Goal: Task Accomplishment & Management: Use online tool/utility

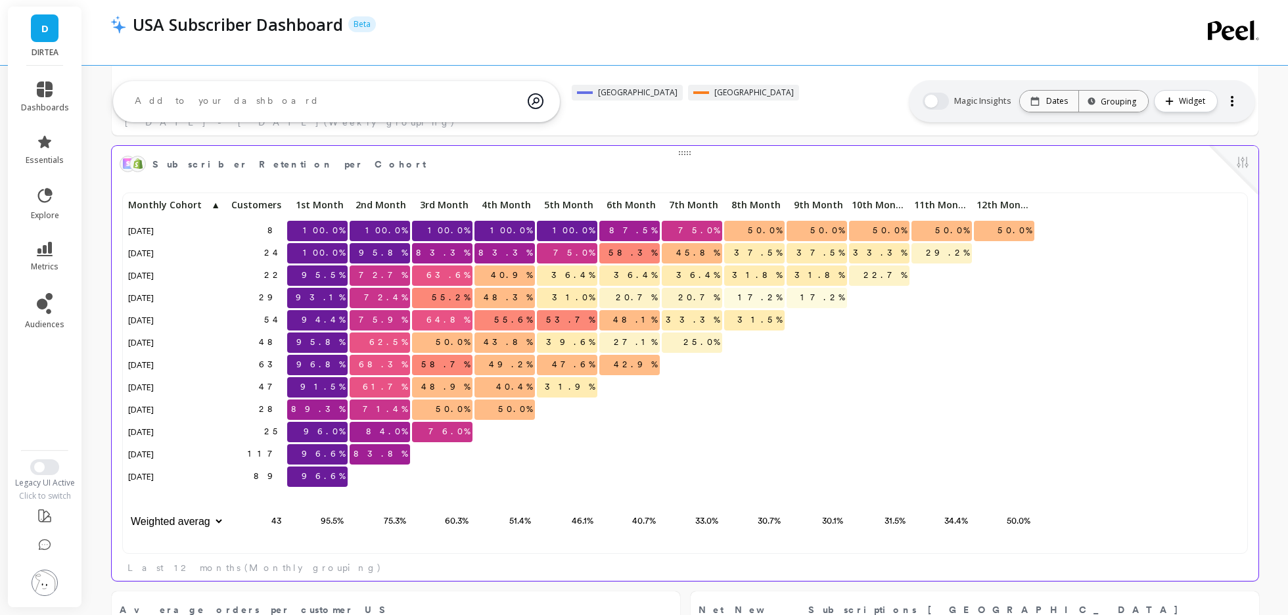
scroll to position [1855, 0]
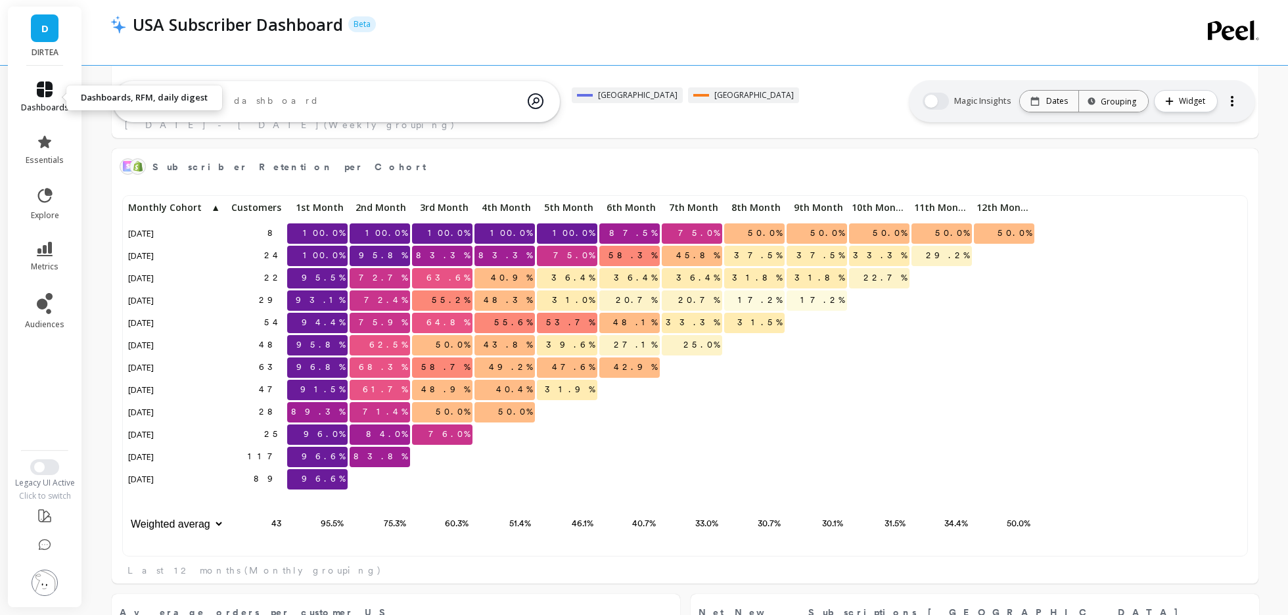
click at [59, 84] on link "dashboards" at bounding box center [45, 98] width 48 height 32
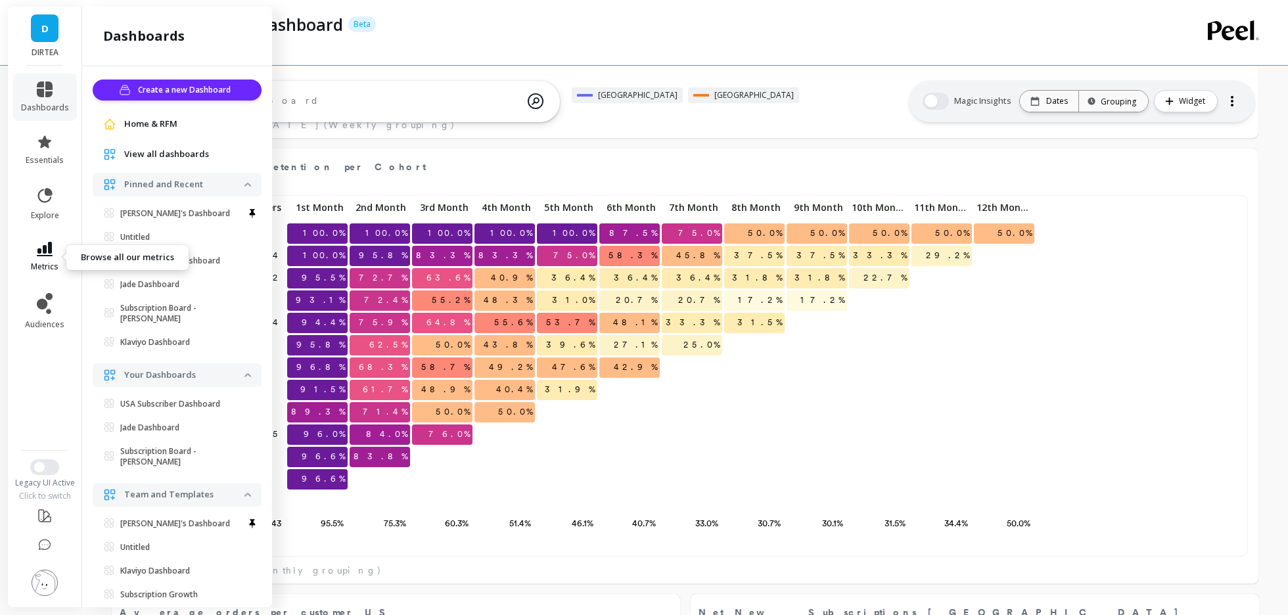
click at [54, 249] on link "metrics" at bounding box center [45, 257] width 48 height 30
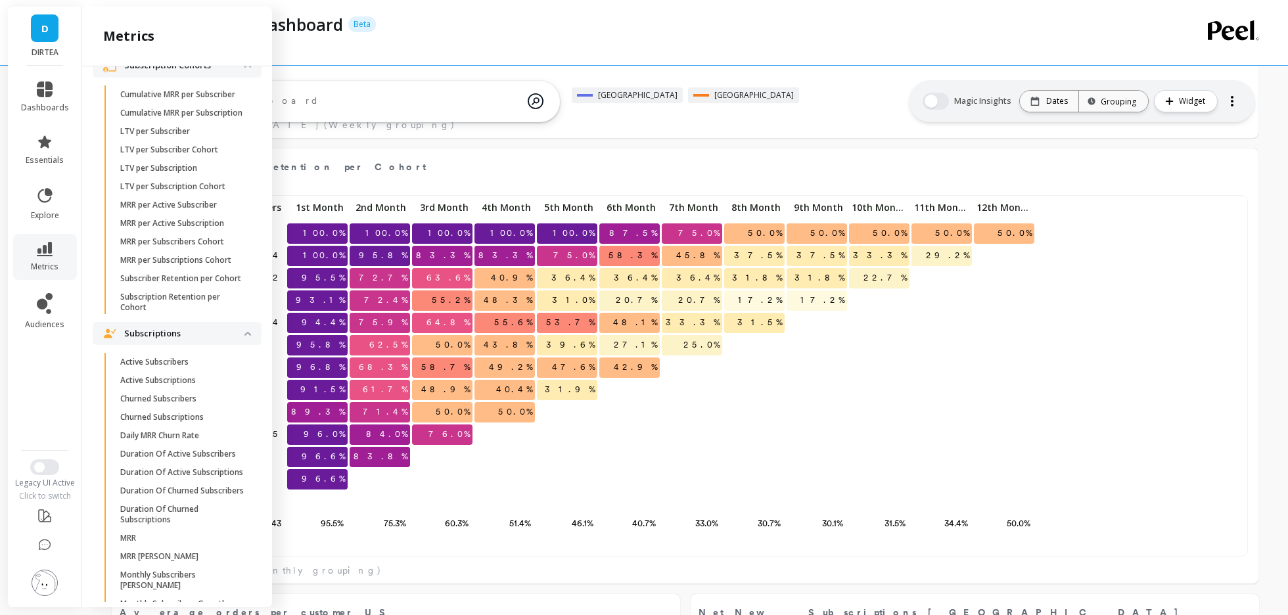
click at [157, 345] on li "Subscriptions Active Subscribers Active Subscriptions Churned Subscribers Churn…" at bounding box center [177, 589] width 169 height 534
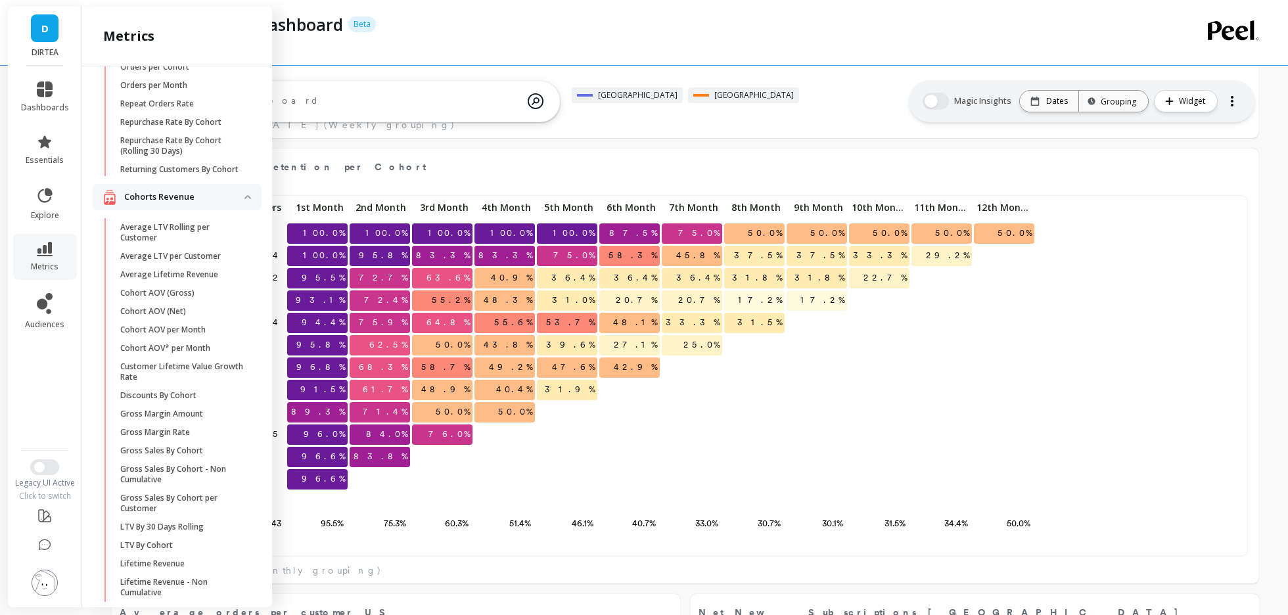
scroll to position [0, 0]
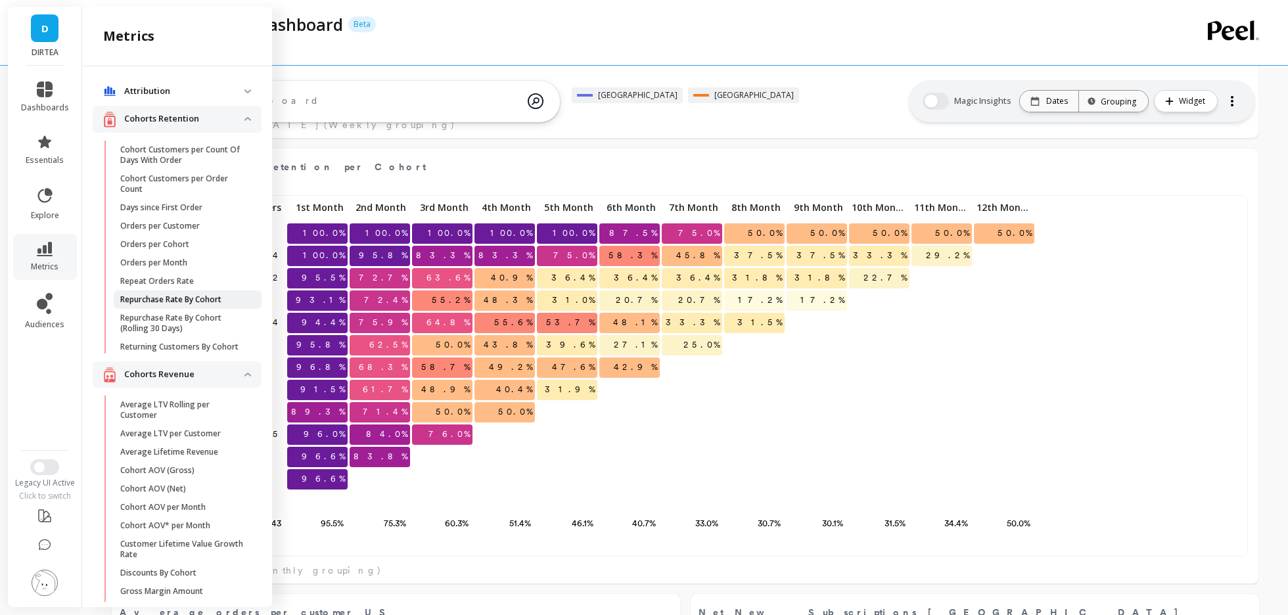
click at [207, 300] on p "Repurchase Rate By Cohort" at bounding box center [170, 300] width 101 height 11
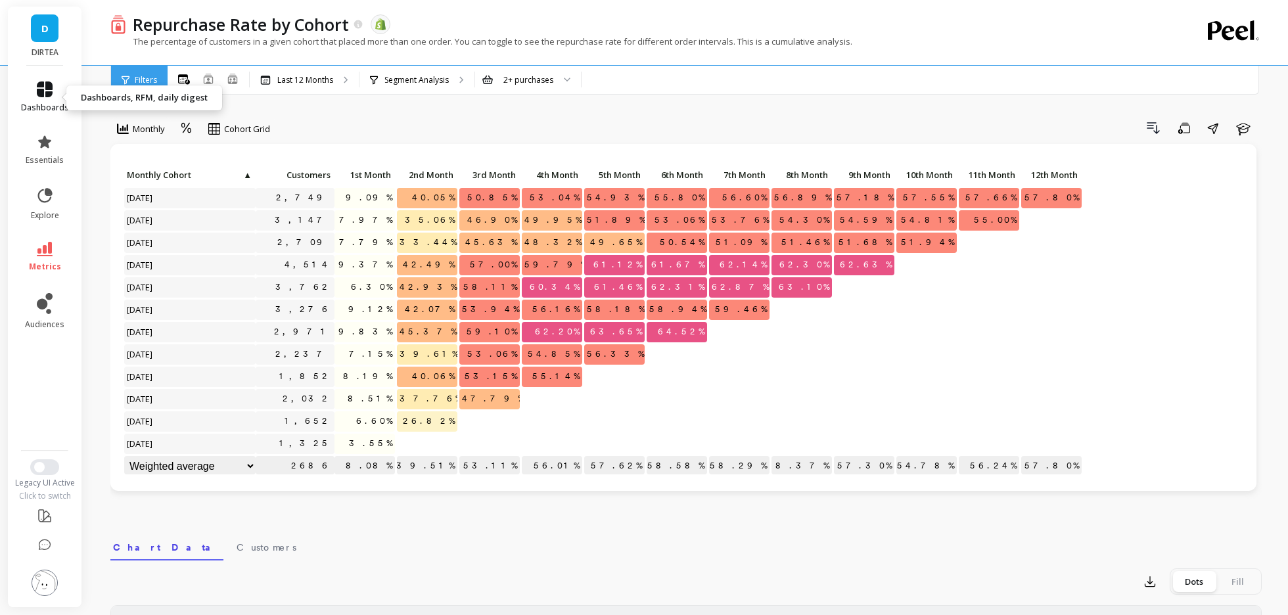
click at [45, 95] on icon at bounding box center [45, 90] width 16 height 16
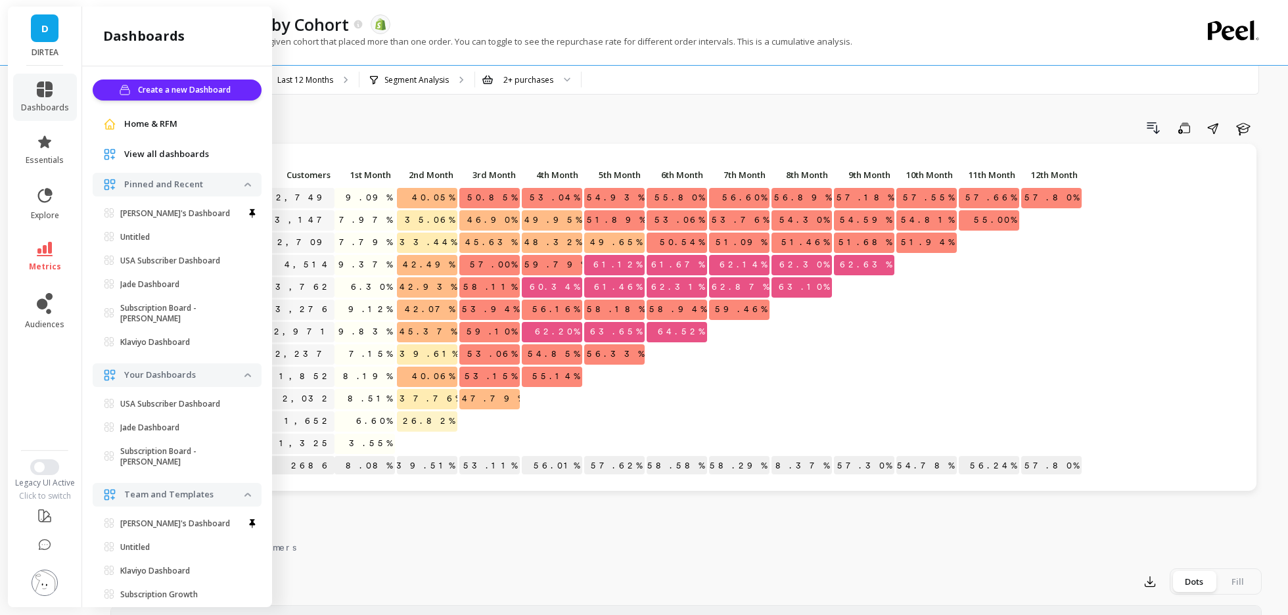
click at [49, 33] on link "D" at bounding box center [45, 28] width 28 height 28
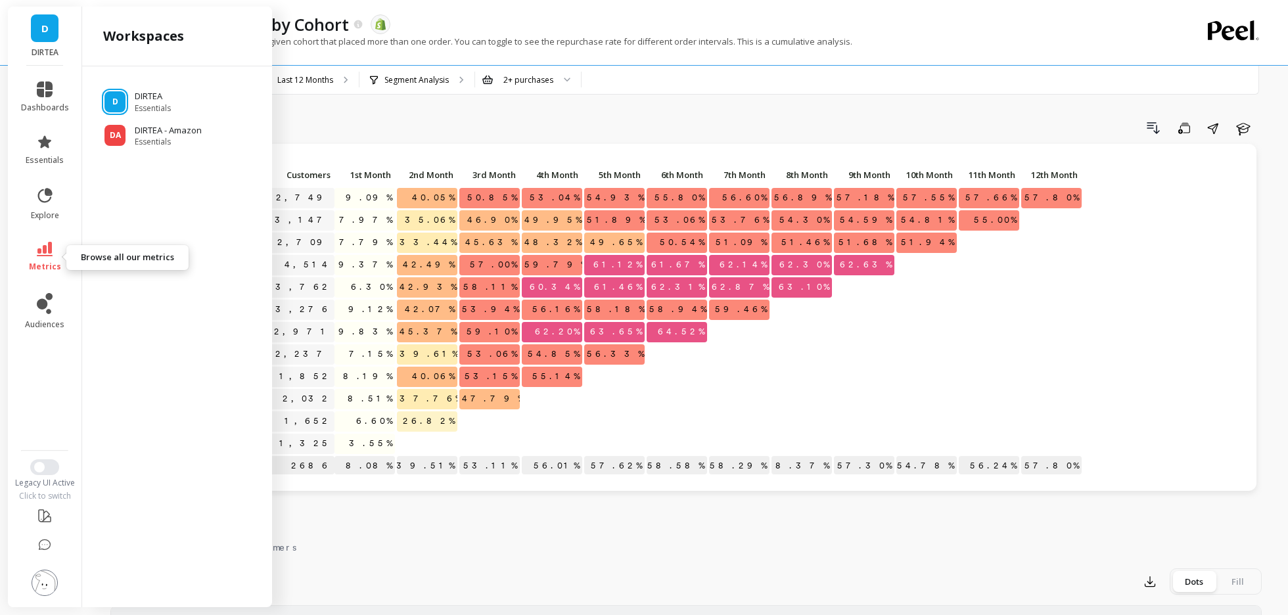
click at [40, 249] on icon at bounding box center [45, 249] width 16 height 14
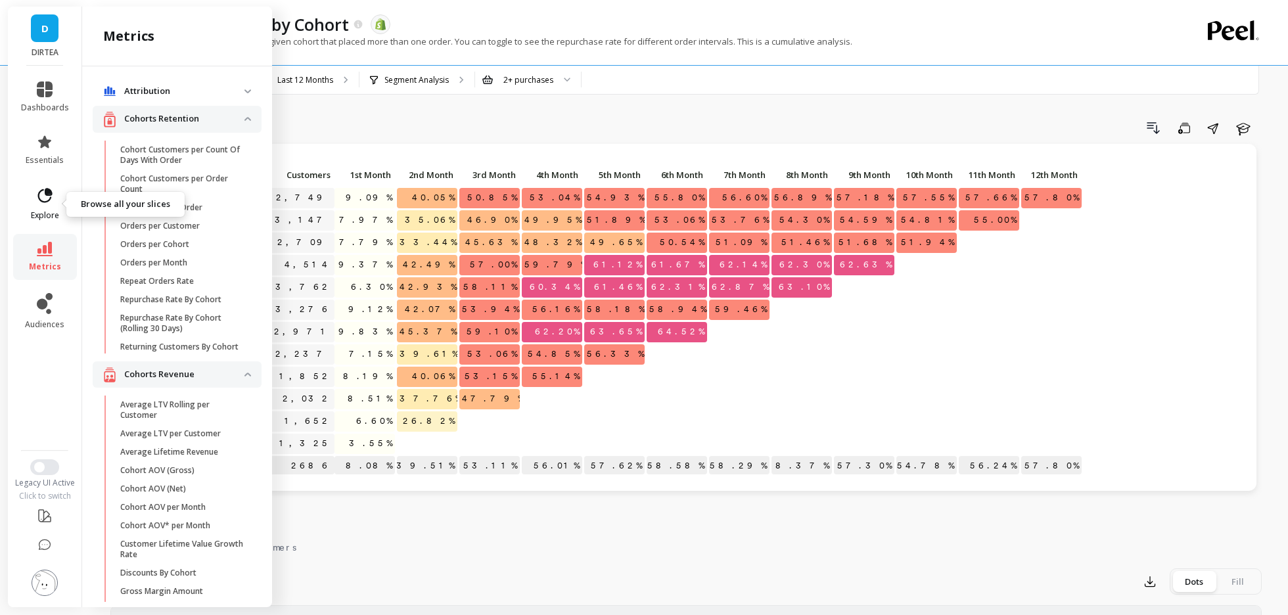
click at [51, 206] on link "explore" at bounding box center [45, 204] width 48 height 34
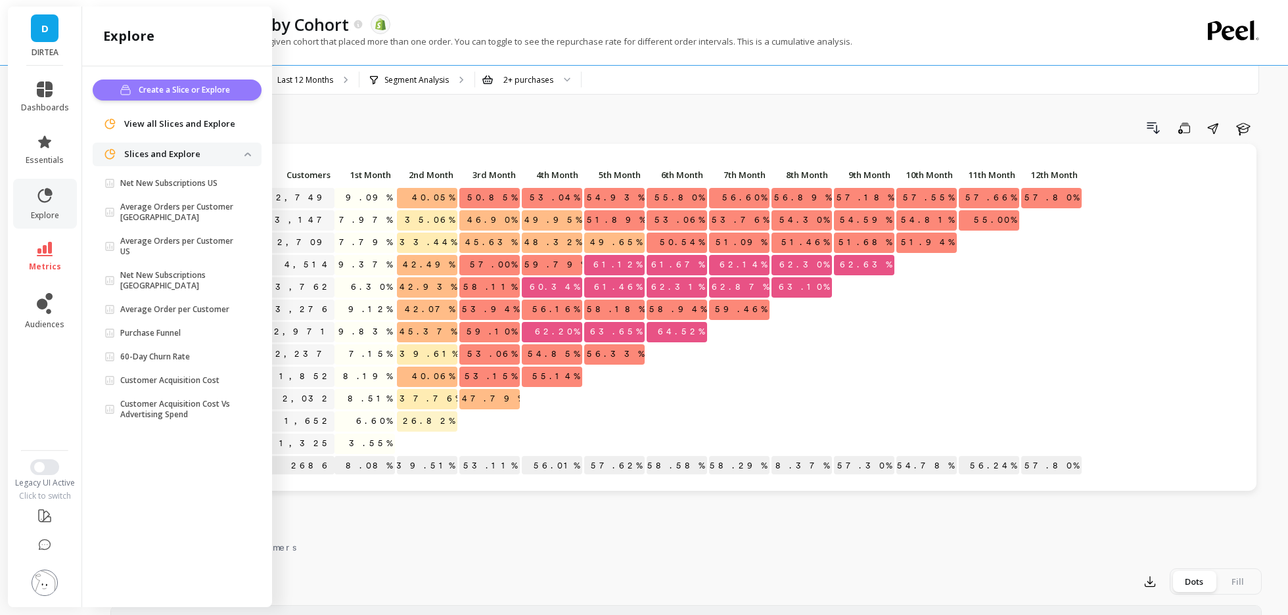
click at [164, 91] on span "Create a Slice or Explore" at bounding box center [186, 89] width 95 height 13
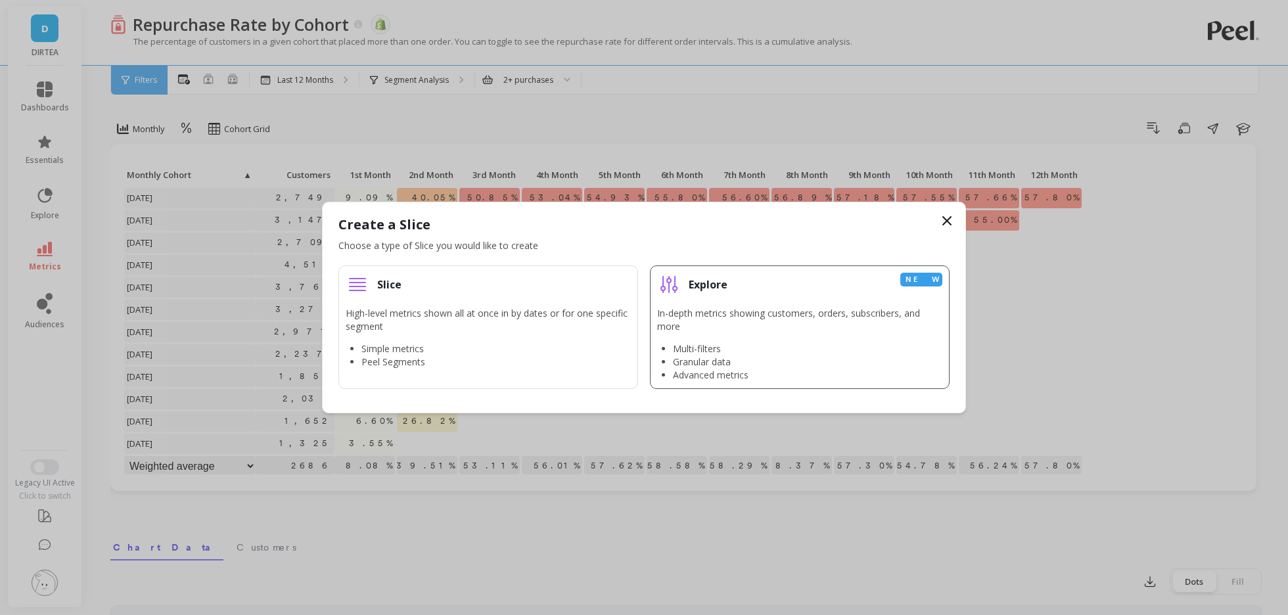
click at [800, 355] on li "Multi-filters" at bounding box center [808, 348] width 270 height 13
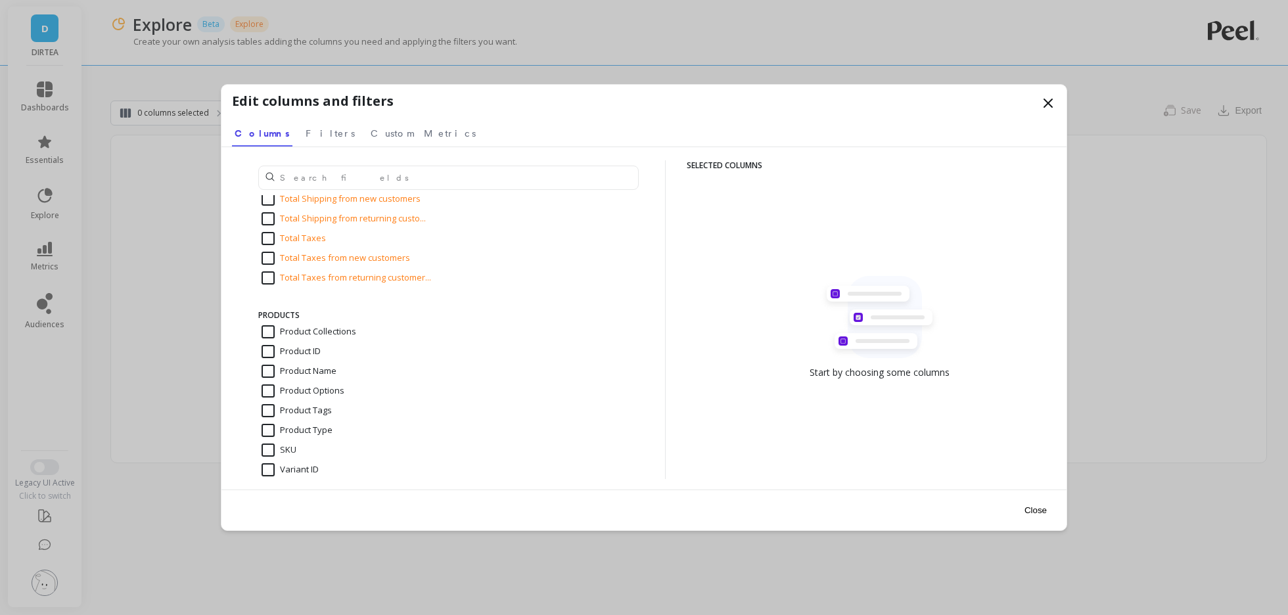
scroll to position [2177, 0]
click at [296, 366] on input "Product Name" at bounding box center [299, 369] width 75 height 13
checkbox input "true"
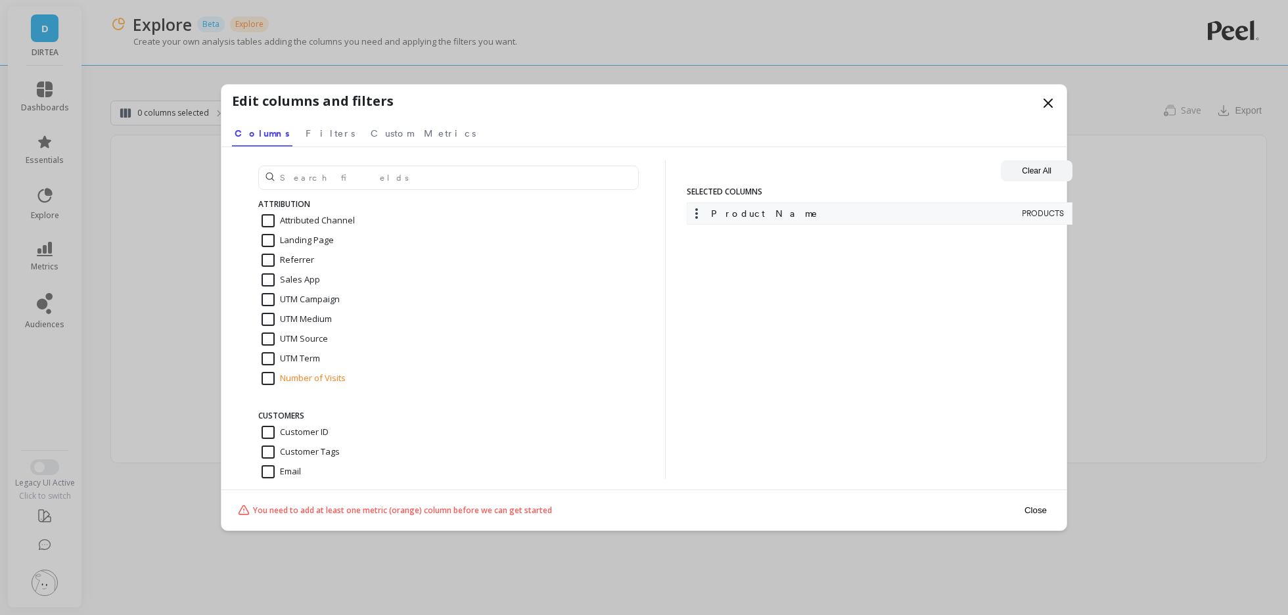
scroll to position [440, 0]
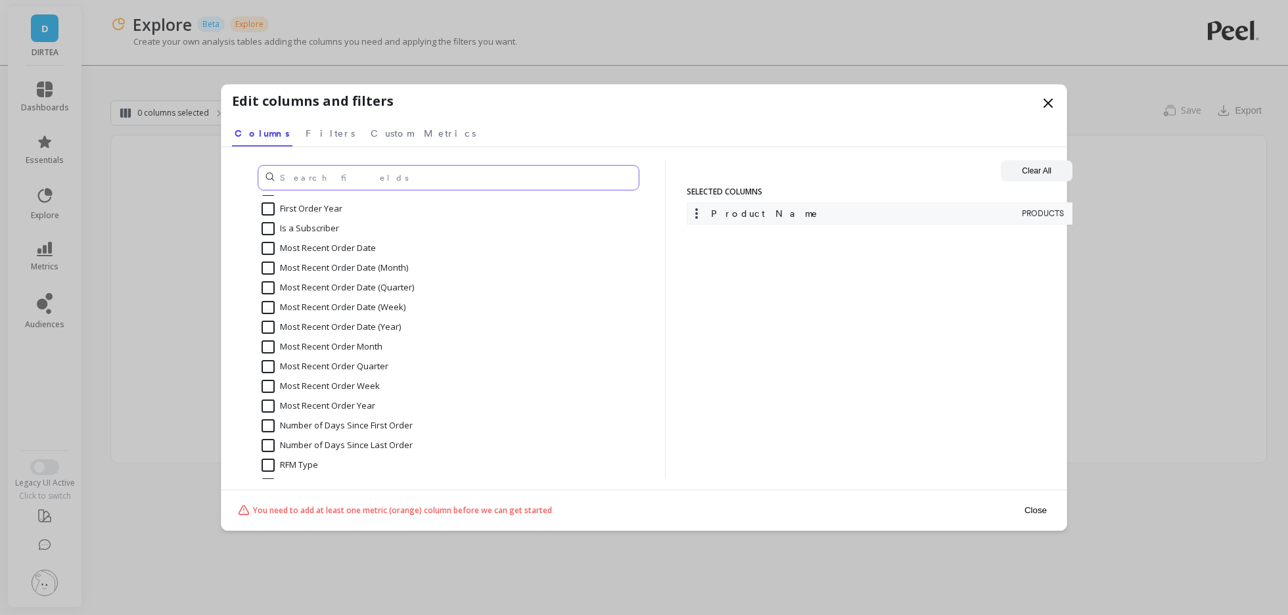
click at [379, 180] on input "text" at bounding box center [448, 178] width 381 height 24
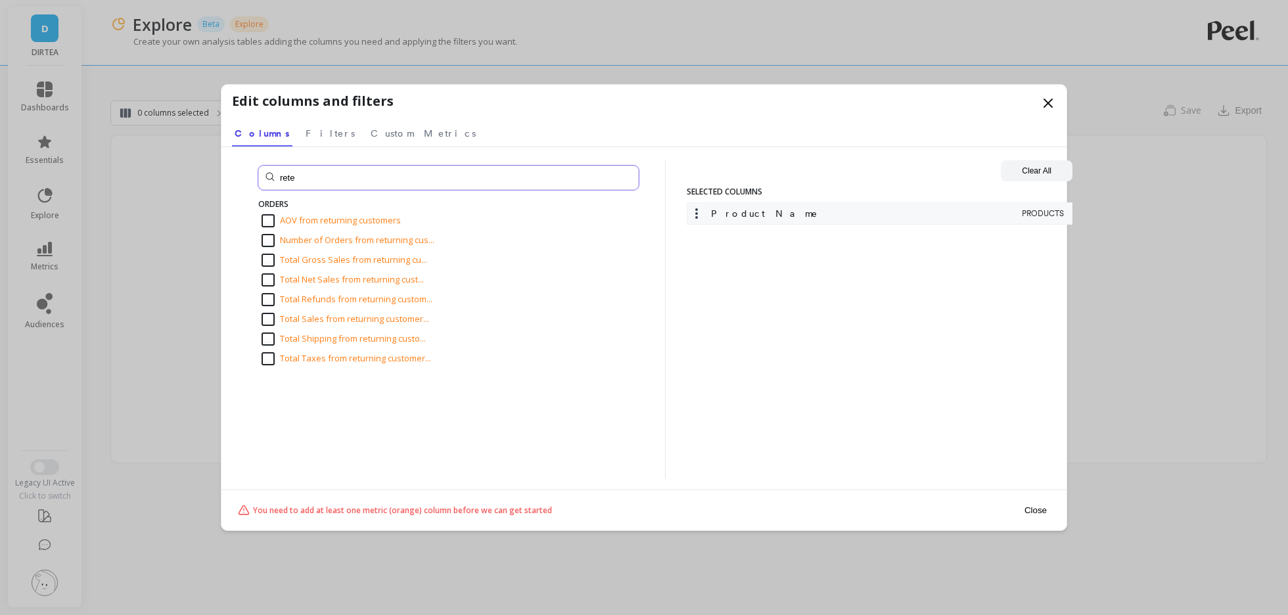
scroll to position [0, 0]
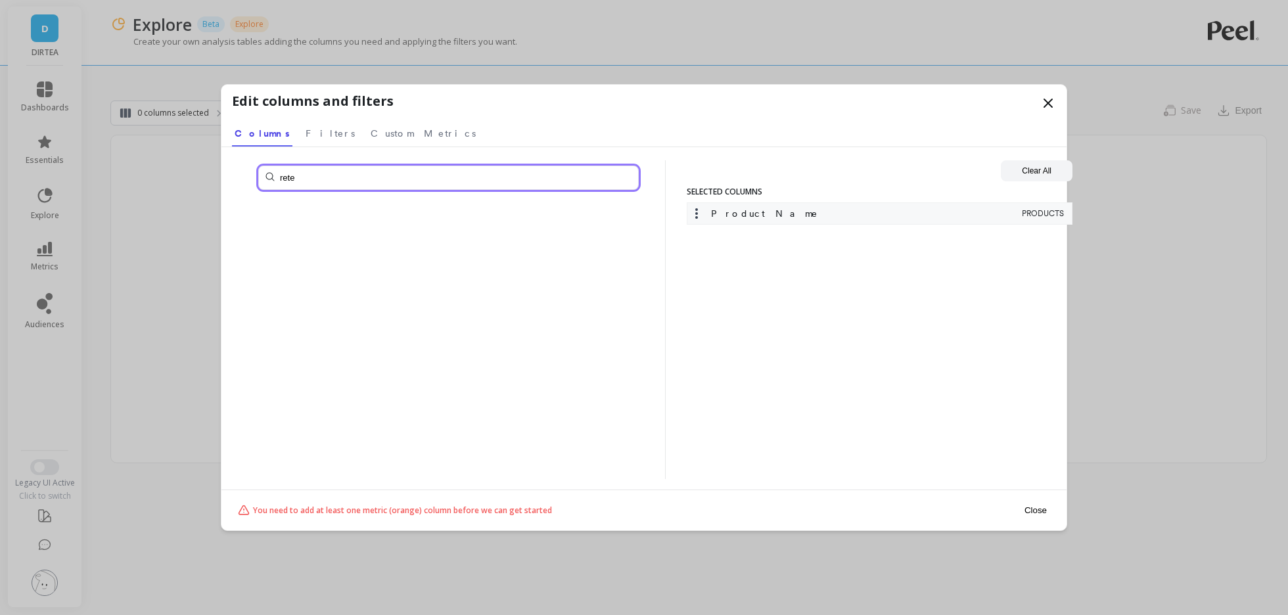
type input "rete"
click at [1047, 106] on icon at bounding box center [1049, 103] width 16 height 16
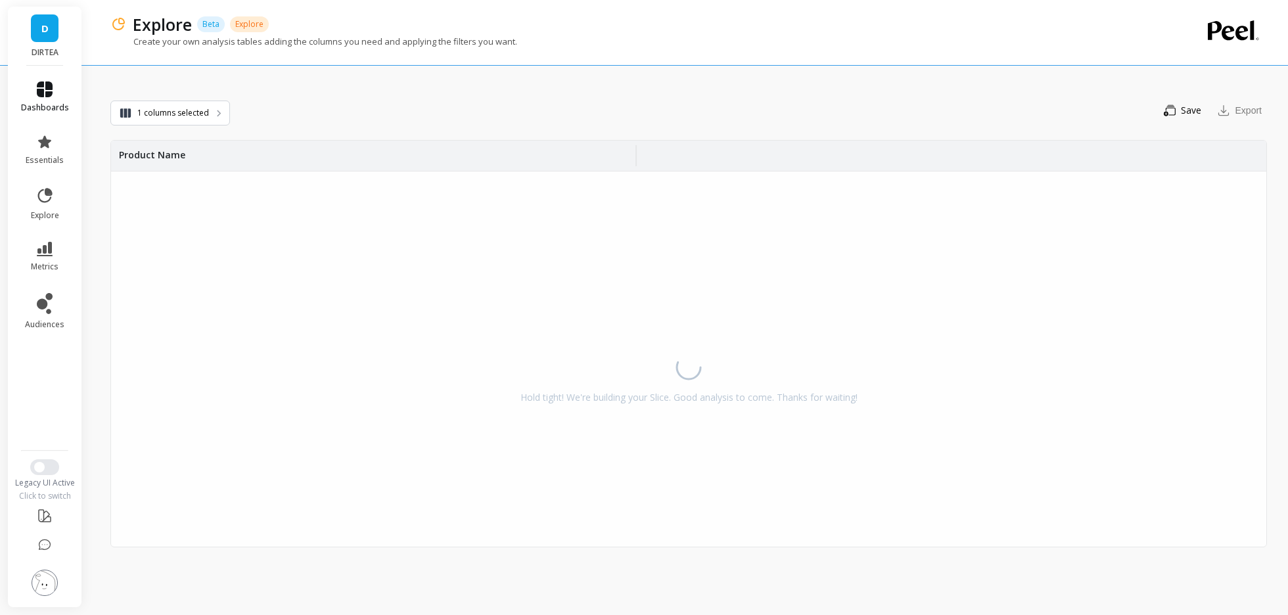
click at [64, 87] on link "dashboards" at bounding box center [45, 98] width 48 height 32
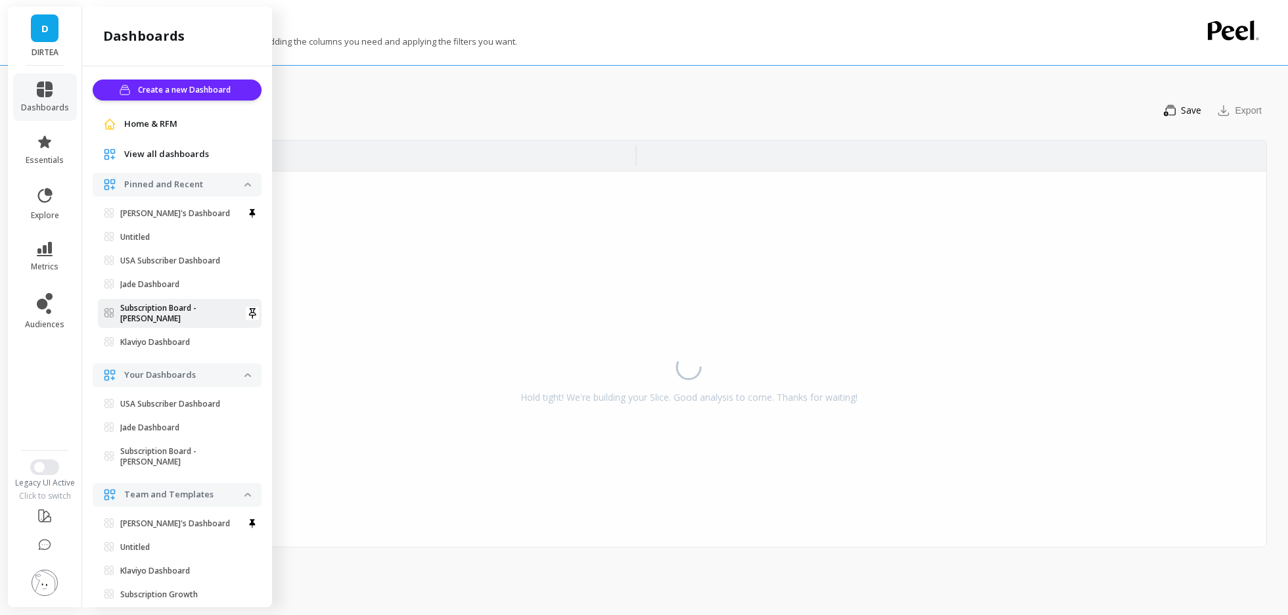
click at [147, 306] on p "Subscription Board - [PERSON_NAME]" at bounding box center [182, 313] width 124 height 21
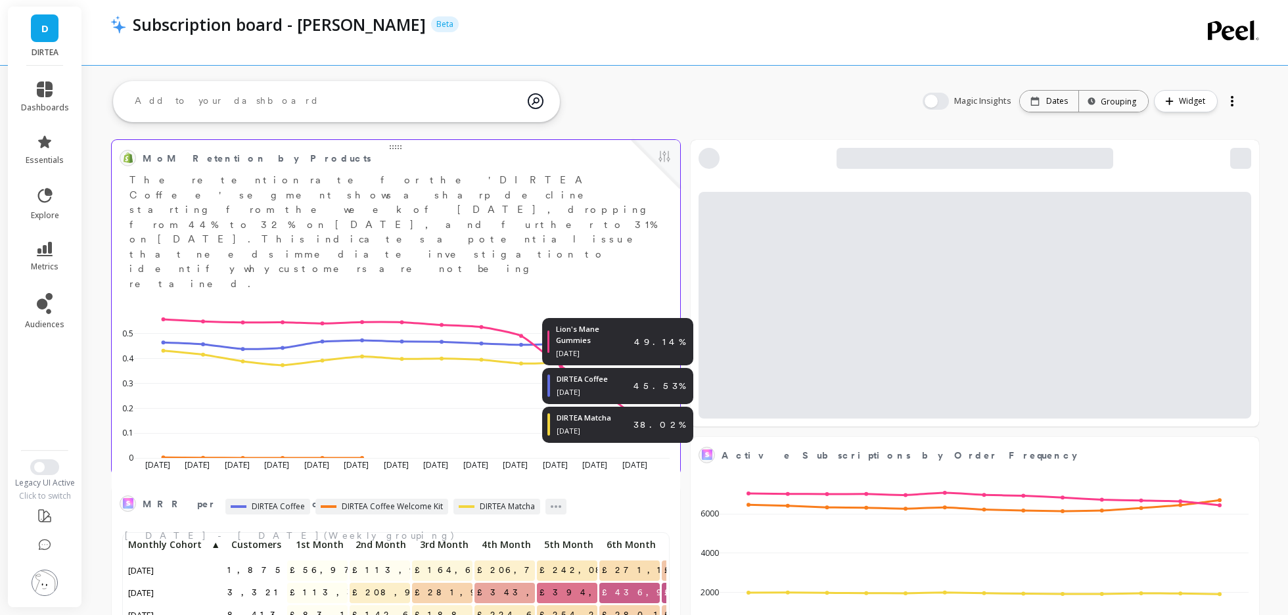
scroll to position [362, 541]
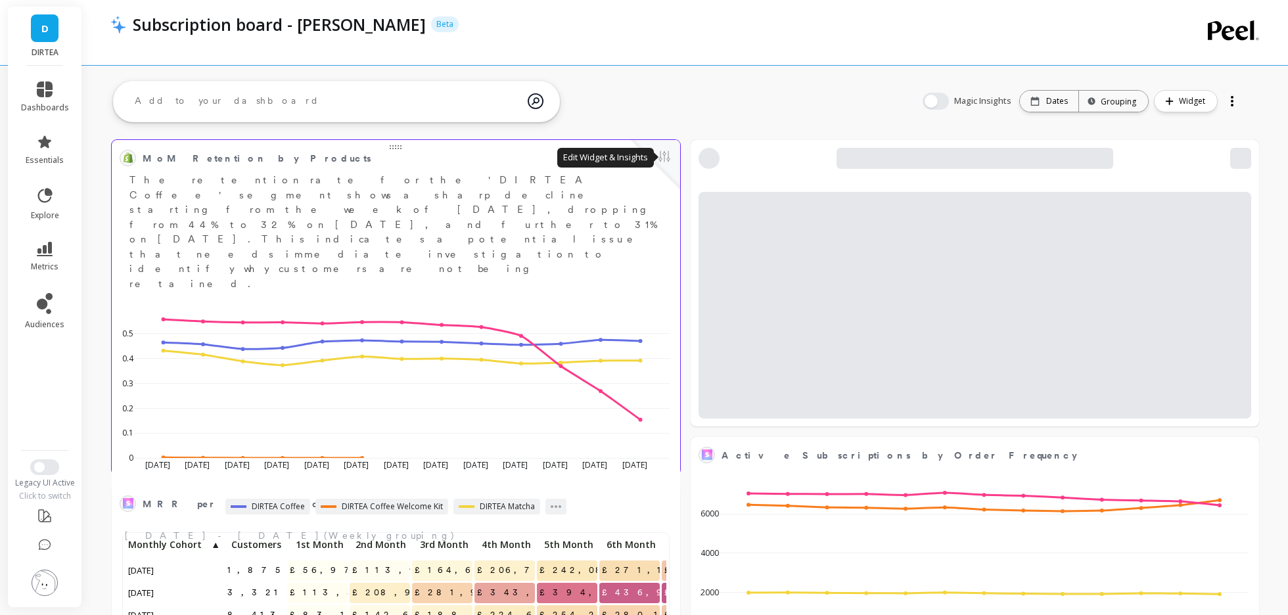
click at [665, 157] on button at bounding box center [665, 158] width 16 height 18
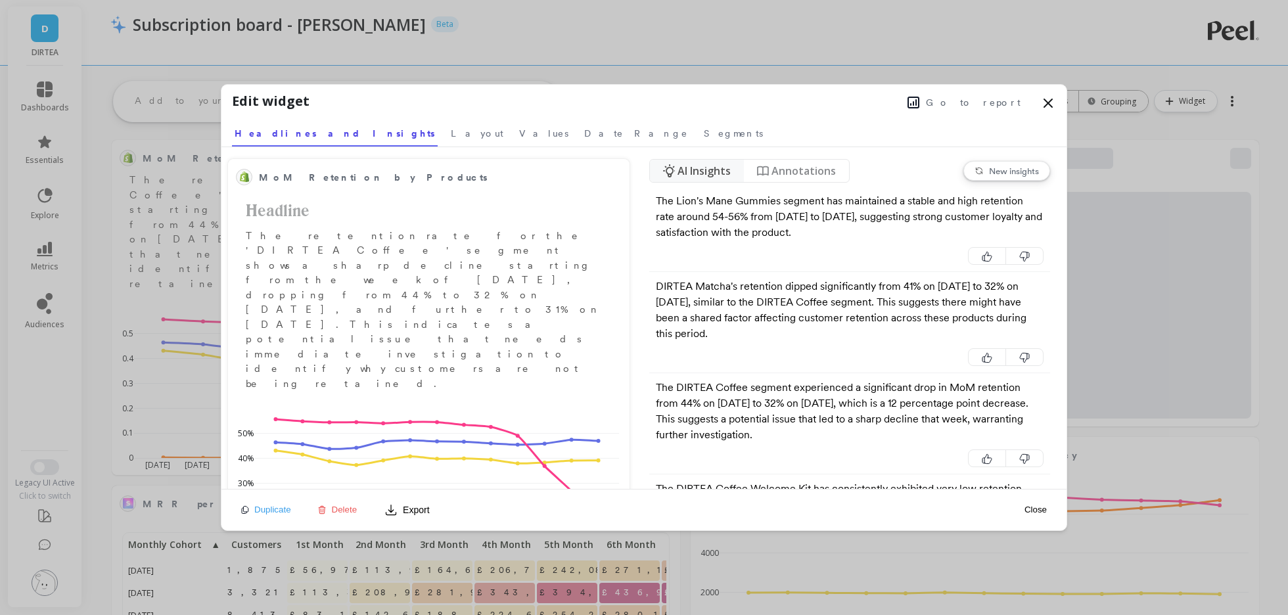
click at [991, 105] on span "Go to report" at bounding box center [973, 102] width 95 height 13
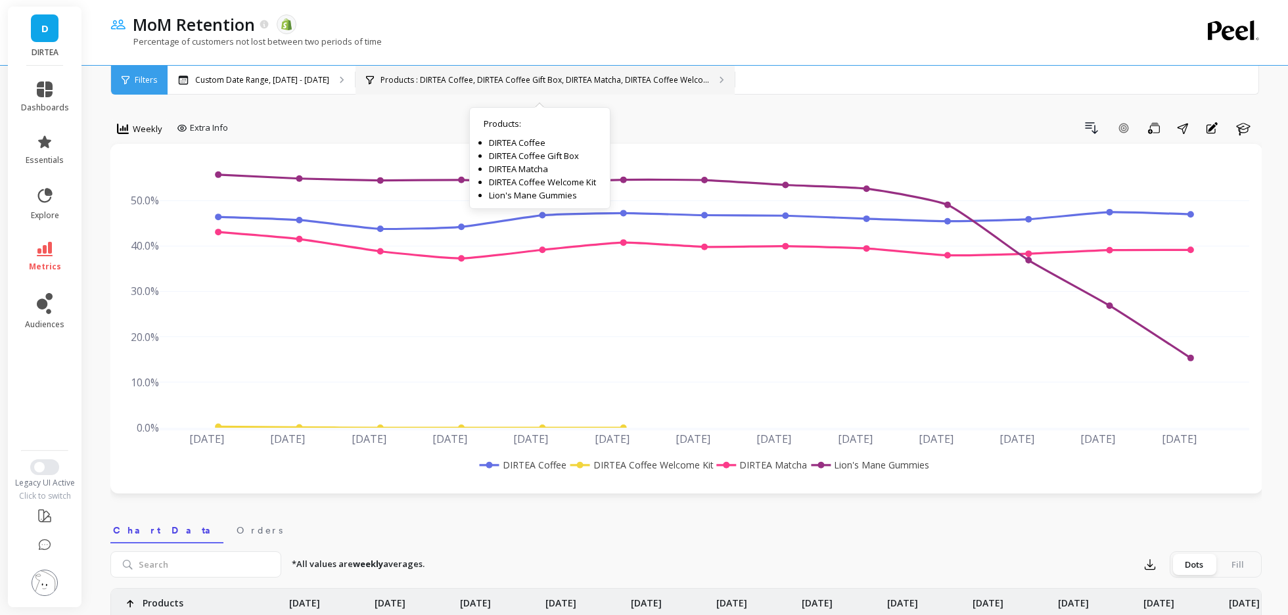
click at [411, 78] on p "Products : DIRTEA Coffee, DIRTEA Coffee Gift Box, DIRTEA Matcha, DIRTEA Coffee …" at bounding box center [545, 80] width 329 height 11
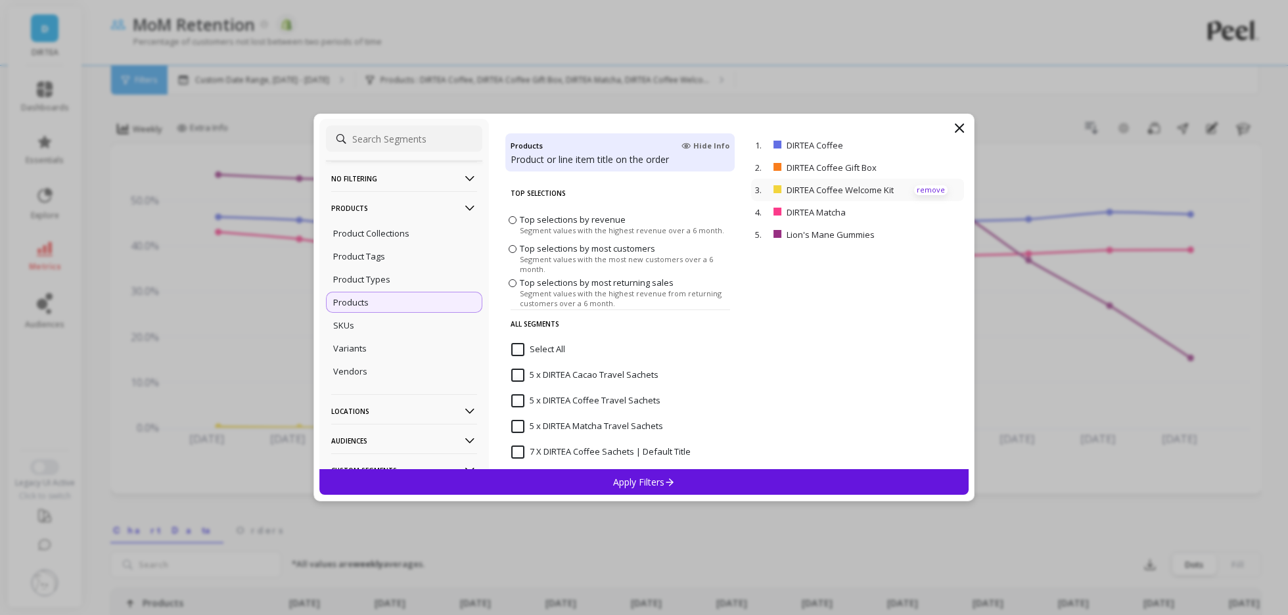
click at [921, 189] on p "remove" at bounding box center [931, 190] width 34 height 10
click at [927, 170] on p "remove" at bounding box center [931, 168] width 34 height 10
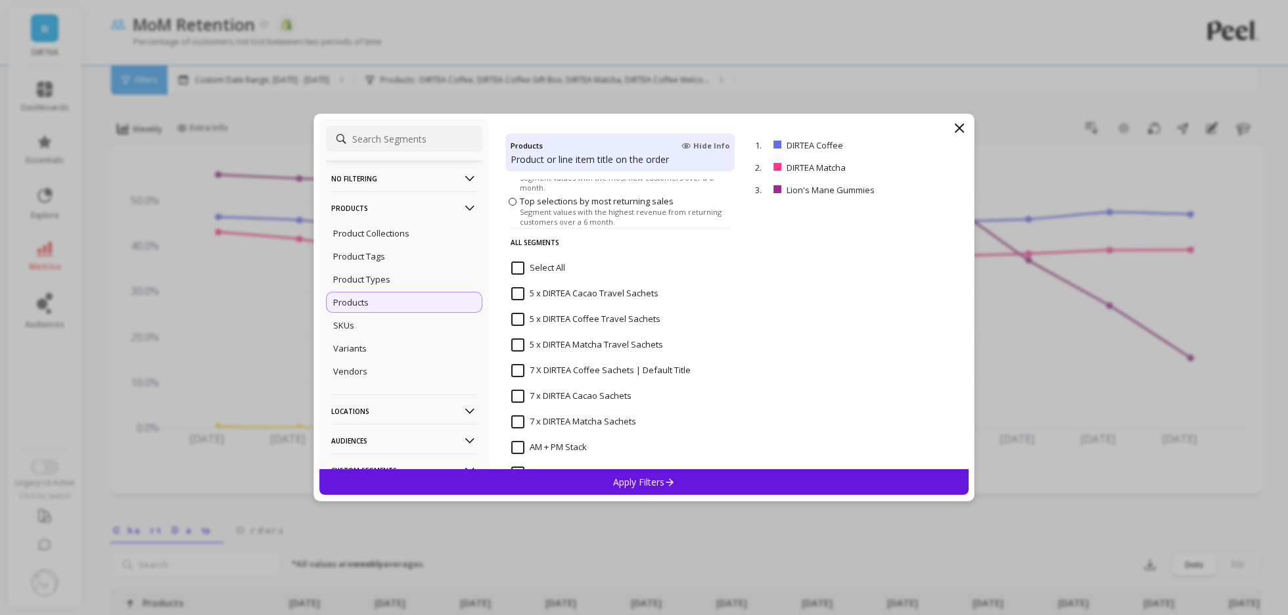
scroll to position [87, 0]
click at [639, 481] on p "Apply Filters" at bounding box center [644, 482] width 62 height 12
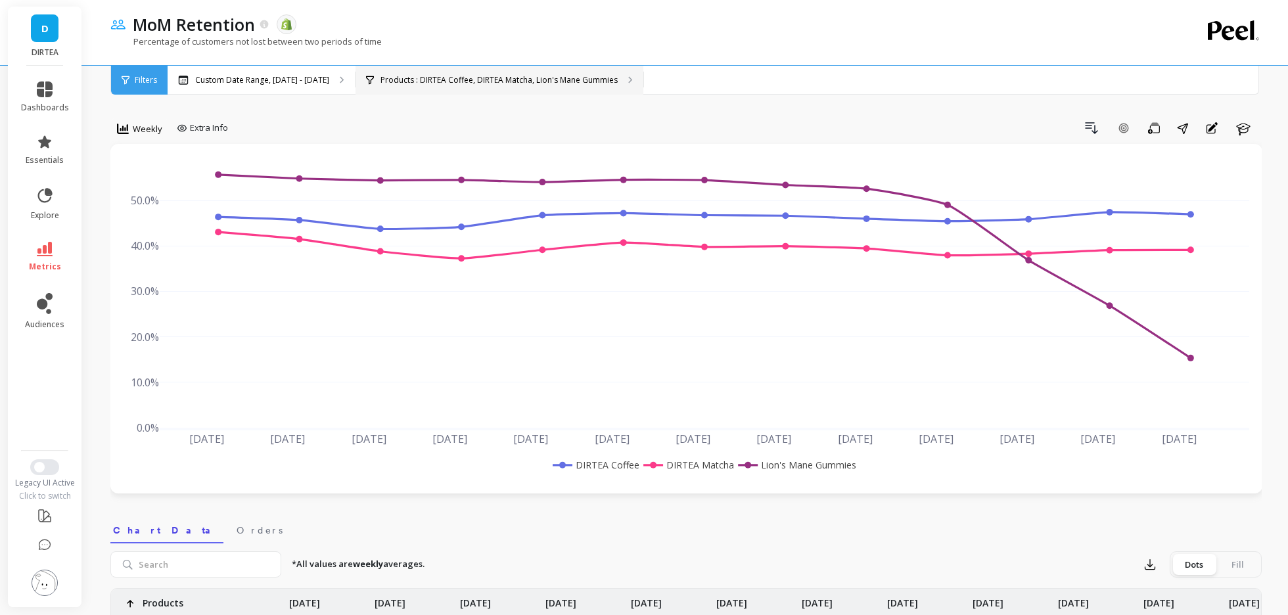
click at [472, 76] on p "Products : DIRTEA Coffee, DIRTEA Matcha, Lion's Mane Gummies" at bounding box center [499, 80] width 237 height 11
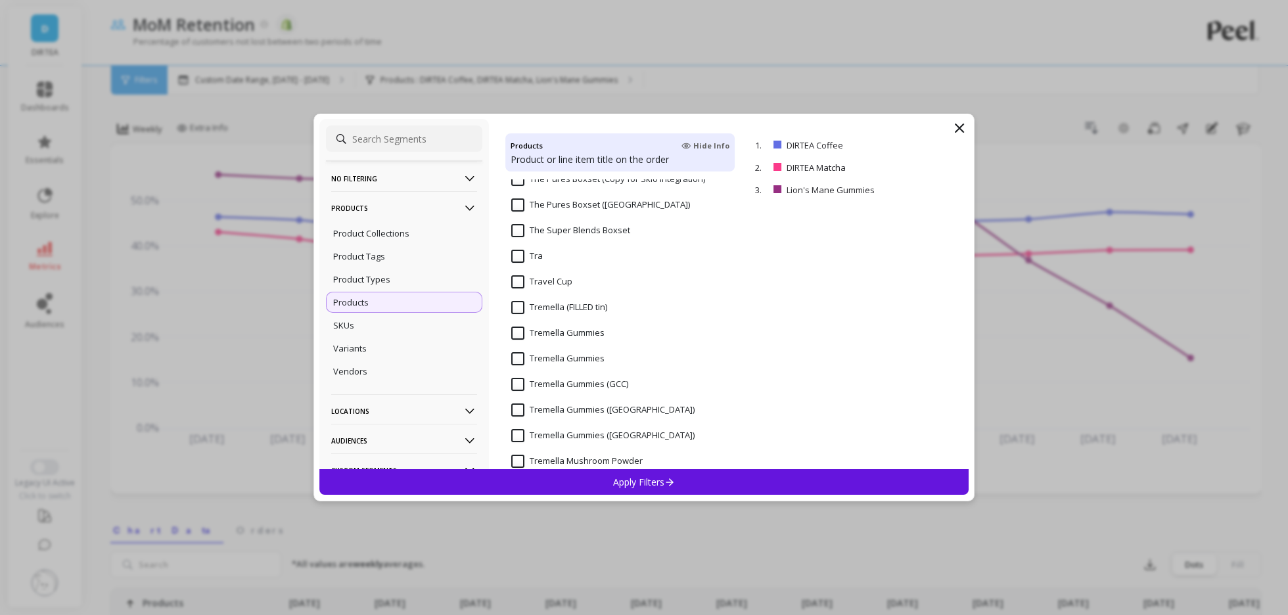
scroll to position [10195, 0]
click at [579, 335] on input "Tremella Gummies" at bounding box center [557, 332] width 93 height 13
click at [571, 361] on Gummies "Tremella Gummies" at bounding box center [557, 358] width 93 height 13
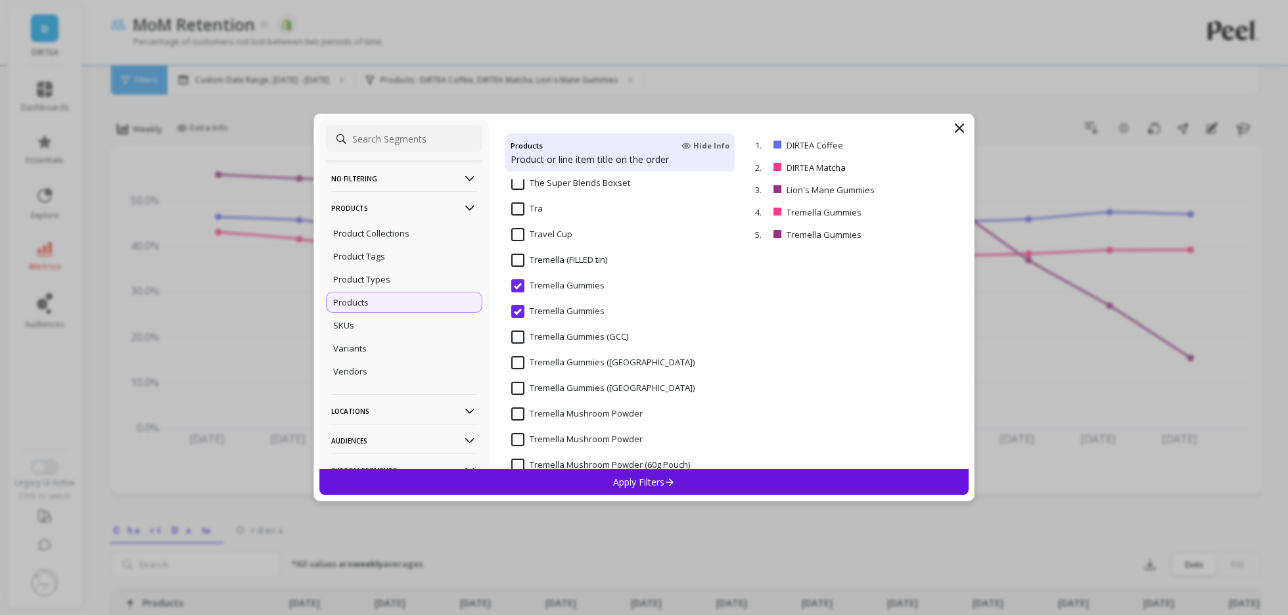
scroll to position [10247, 0]
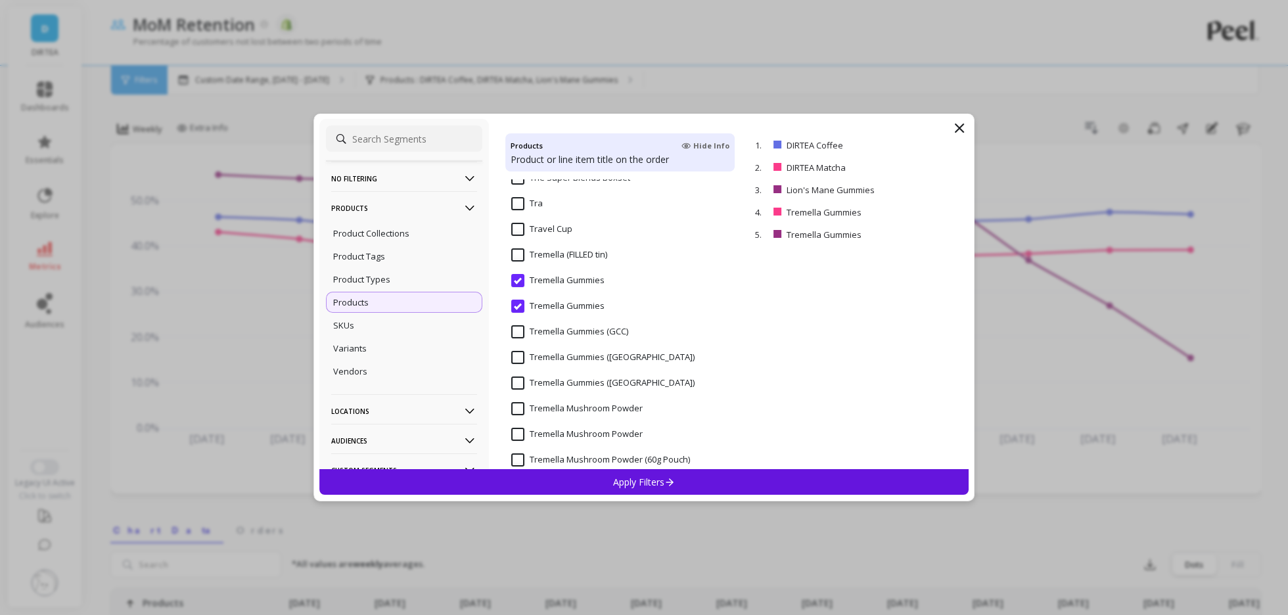
click at [649, 477] on p "Apply Filters" at bounding box center [644, 482] width 62 height 12
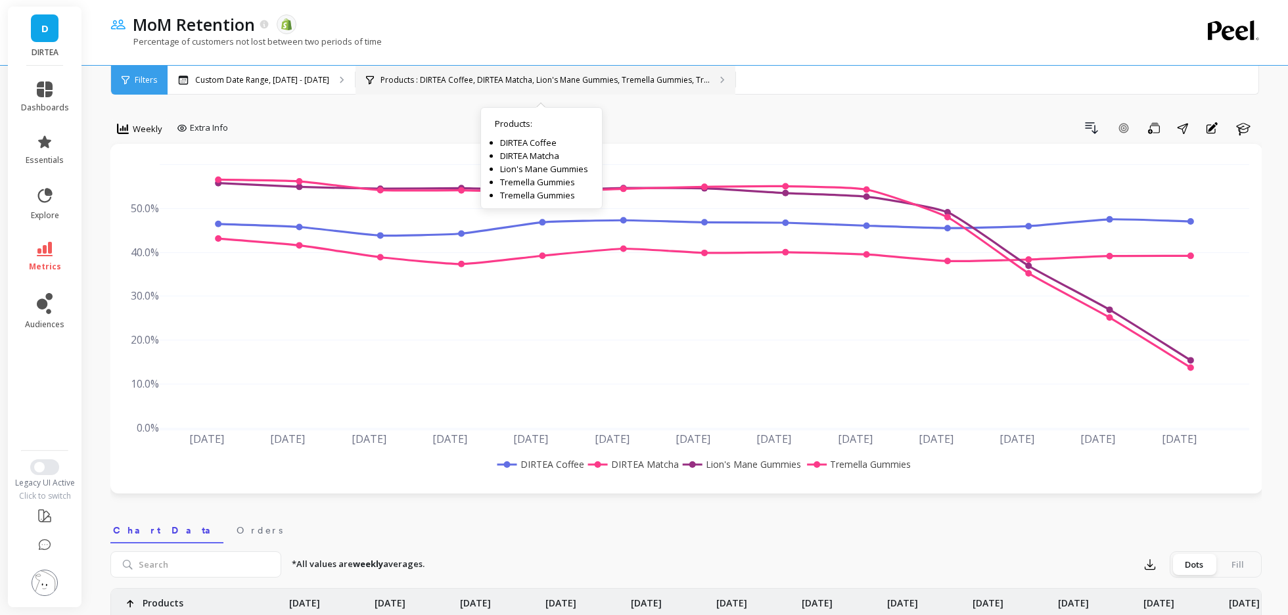
click at [603, 73] on div "Products : DIRTEA Coffee, DIRTEA Matcha, Lion's Mane Gummies, Tremella Gummies,…" at bounding box center [546, 80] width 380 height 29
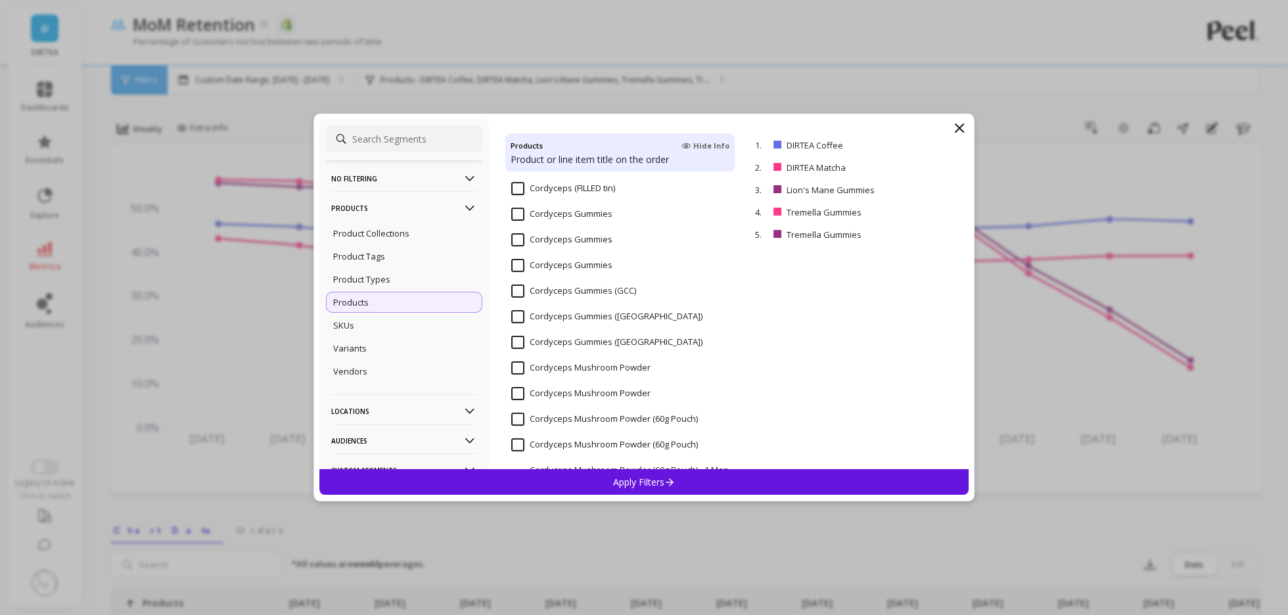
scroll to position [2213, 0]
click at [602, 242] on input "Cordyceps Gummies" at bounding box center [561, 239] width 101 height 13
click at [602, 262] on Gummies "Cordyceps Gummies" at bounding box center [561, 264] width 101 height 13
click at [601, 290] on input "Cordyceps Gummies" at bounding box center [561, 290] width 101 height 13
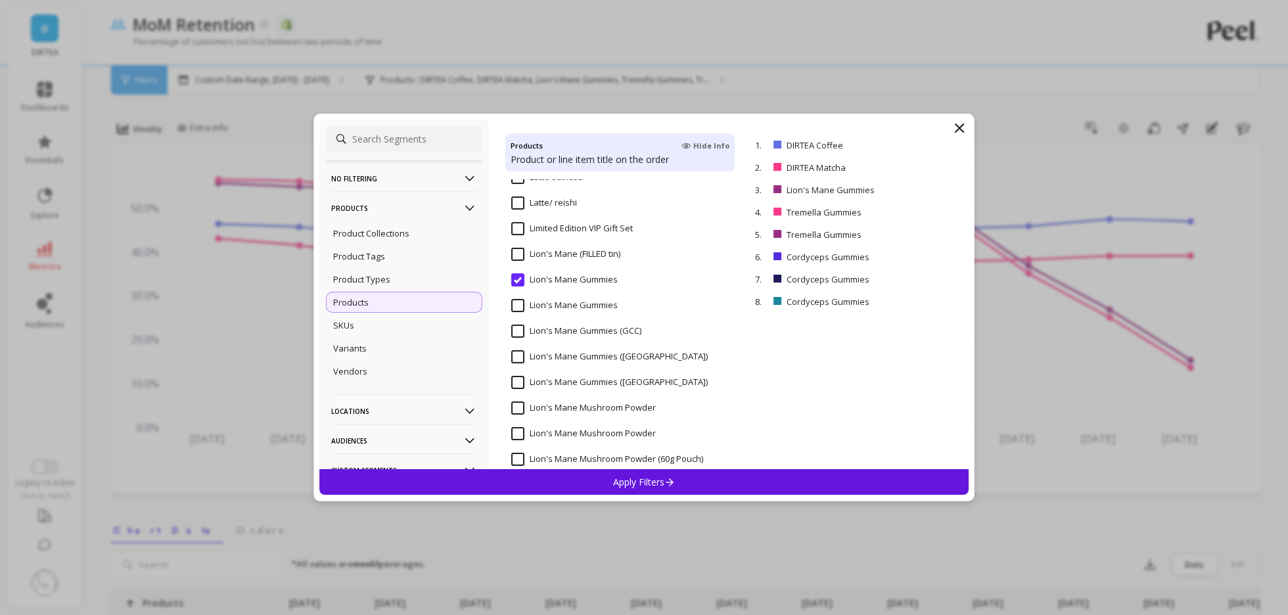
scroll to position [7040, 0]
click at [583, 314] on Gummies "Lion's Mane Gummies" at bounding box center [564, 308] width 106 height 13
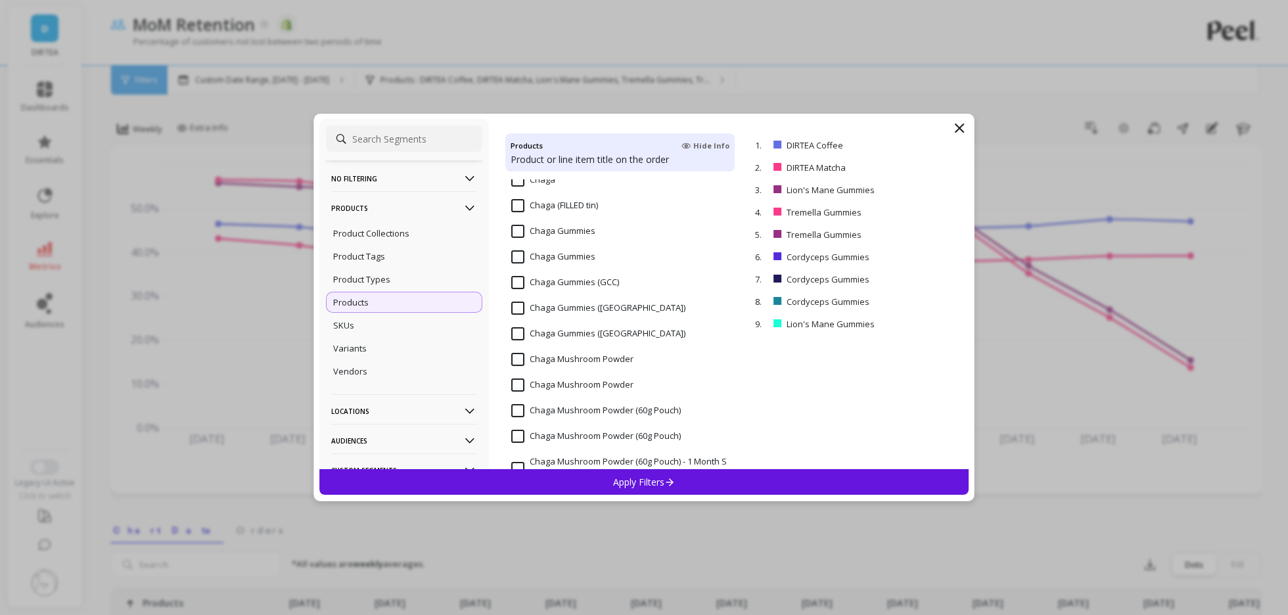
click at [573, 235] on input "Chaga Gummies" at bounding box center [553, 231] width 84 height 13
click at [573, 254] on Gummies "Chaga Gummies" at bounding box center [553, 256] width 84 height 13
click at [612, 490] on div "Apply Filters" at bounding box center [644, 482] width 650 height 26
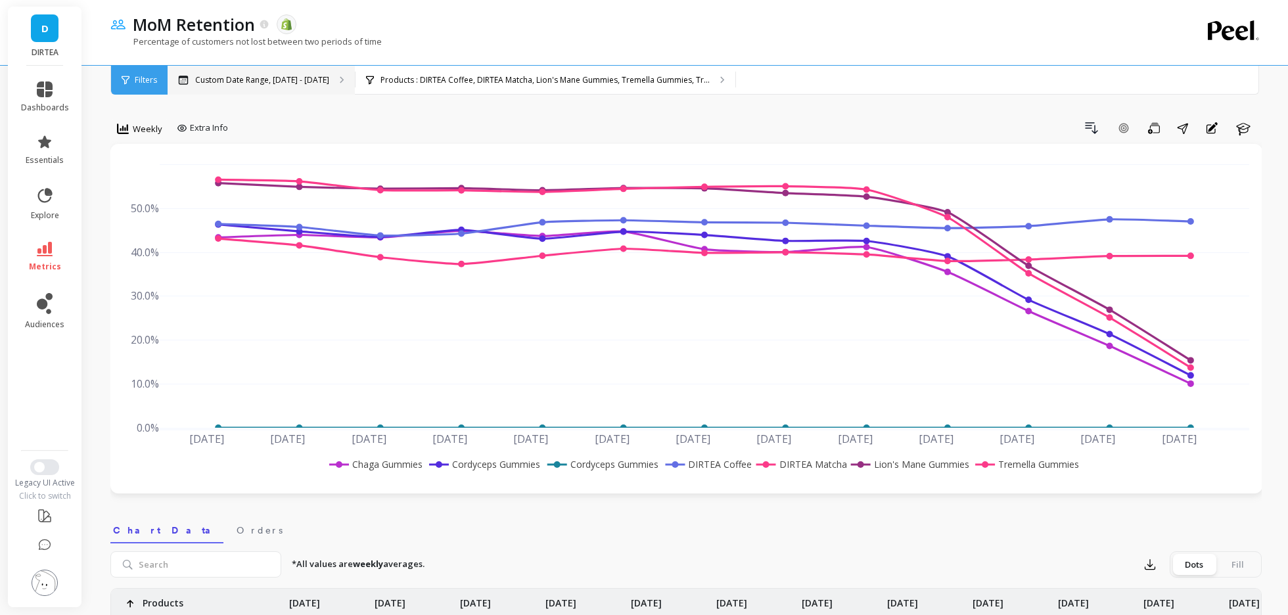
click at [285, 83] on p "Custom Date Range, Jun 23 - Sep 21" at bounding box center [262, 80] width 134 height 11
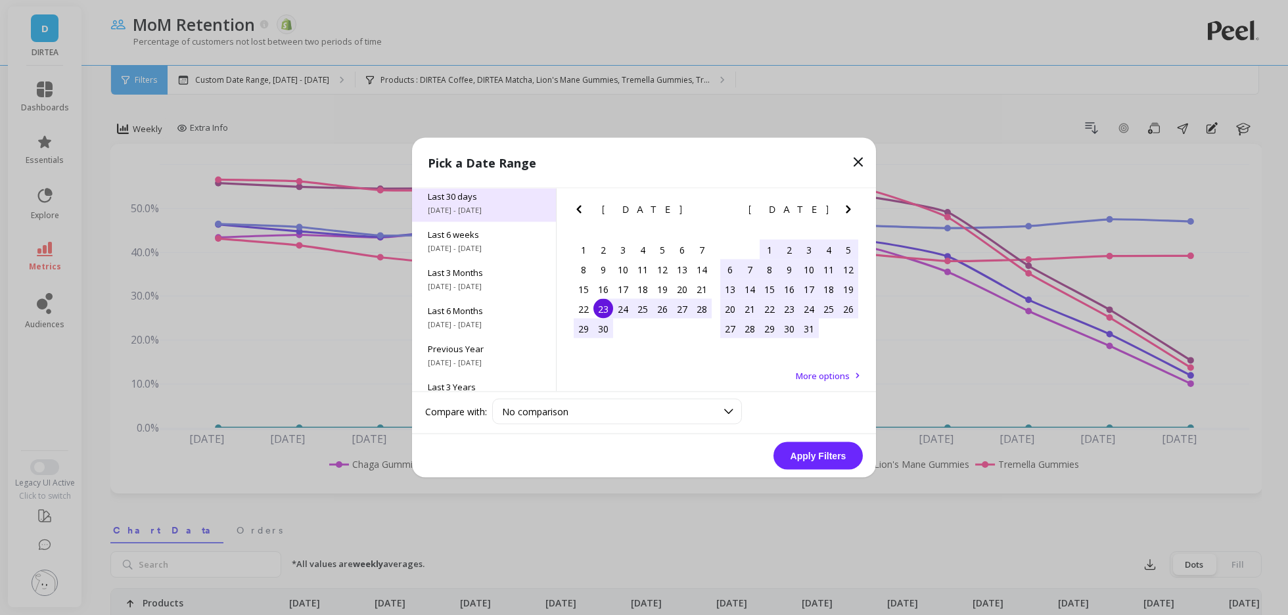
scroll to position [121, 0]
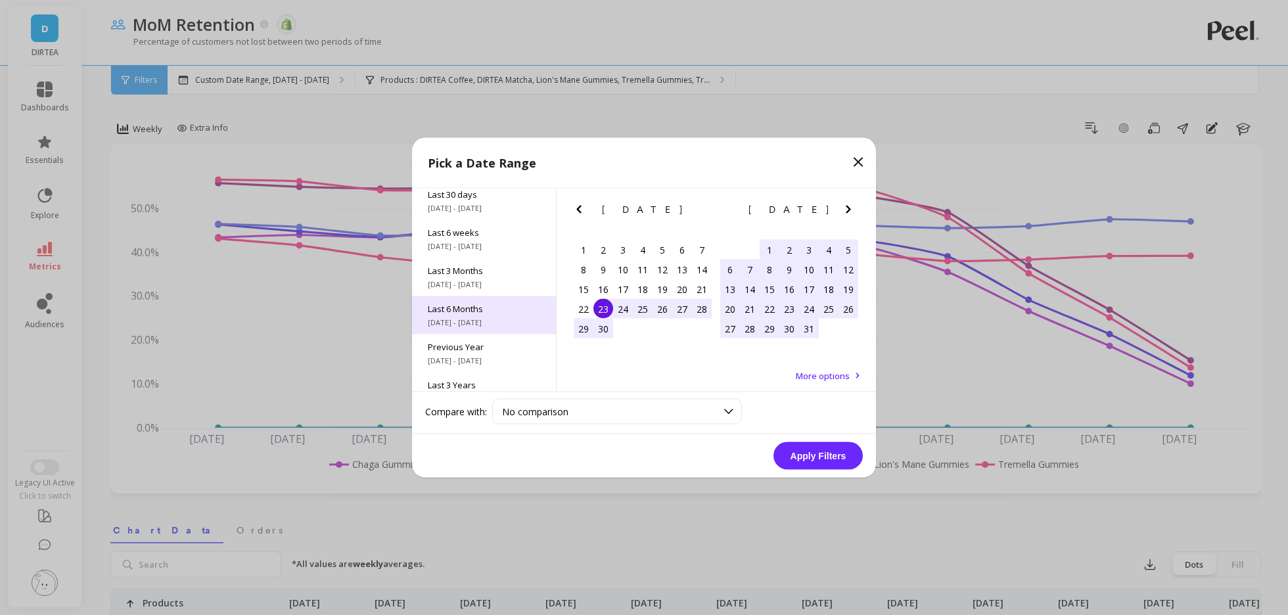
click at [483, 308] on span "Last 6 Months" at bounding box center [484, 309] width 112 height 12
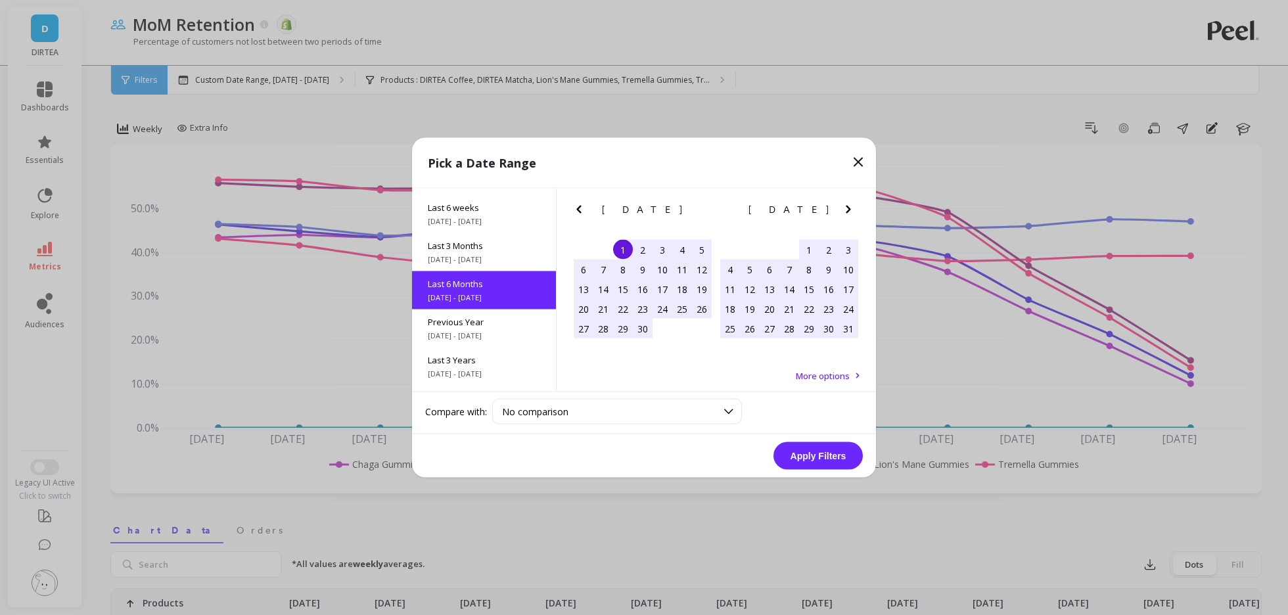
scroll to position [146, 0]
click at [813, 455] on button "Apply Filters" at bounding box center [818, 456] width 89 height 28
